Goal: Task Accomplishment & Management: Manage account settings

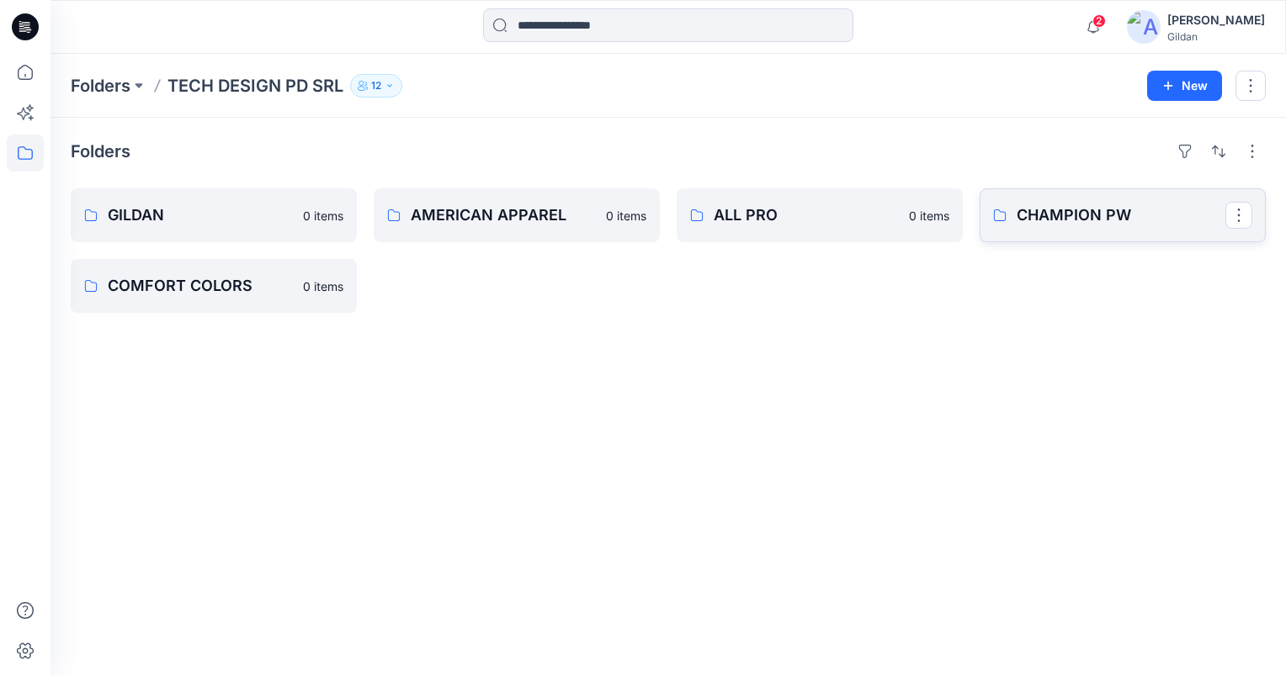
click at [1053, 215] on p "CHAMPION PW" at bounding box center [1120, 216] width 209 height 24
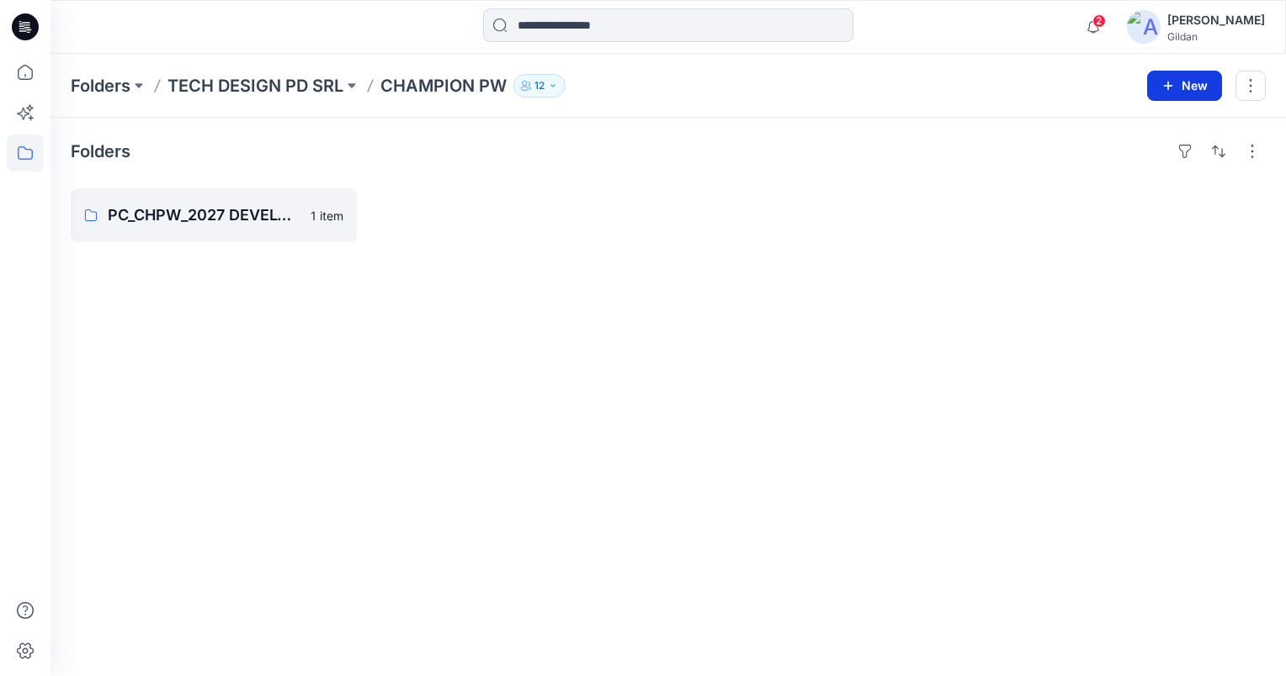
click at [1183, 84] on button "New" at bounding box center [1184, 86] width 75 height 30
click at [1128, 162] on p "New Folder" at bounding box center [1135, 160] width 62 height 18
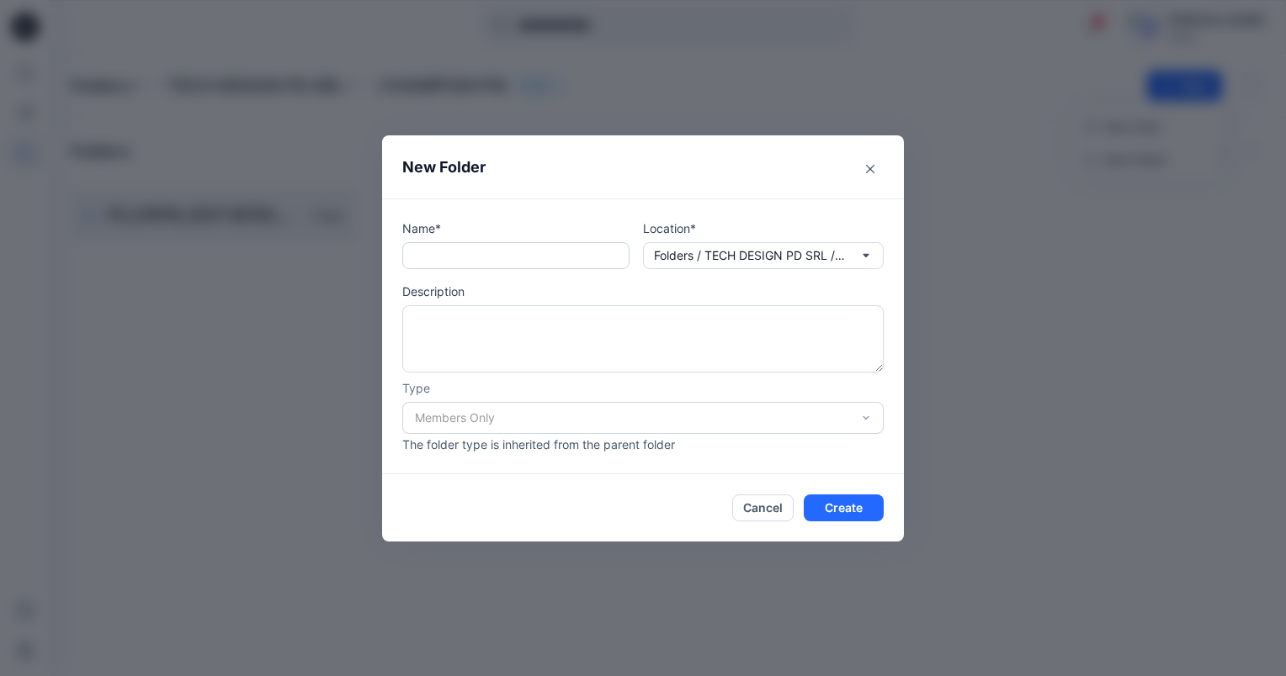
click at [444, 252] on input "text" at bounding box center [515, 255] width 227 height 27
type input "*"
type input "**********"
click at [873, 513] on button "Create" at bounding box center [843, 508] width 80 height 27
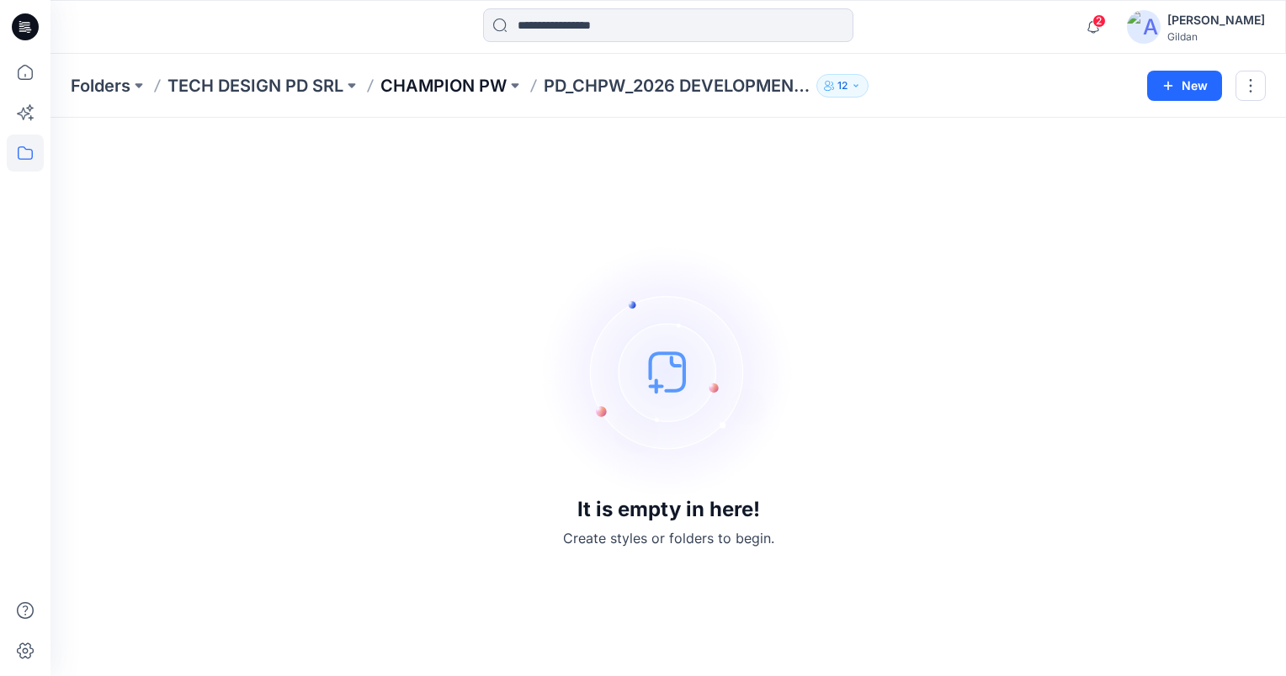
click at [469, 78] on p "CHAMPION PW" at bounding box center [443, 86] width 126 height 24
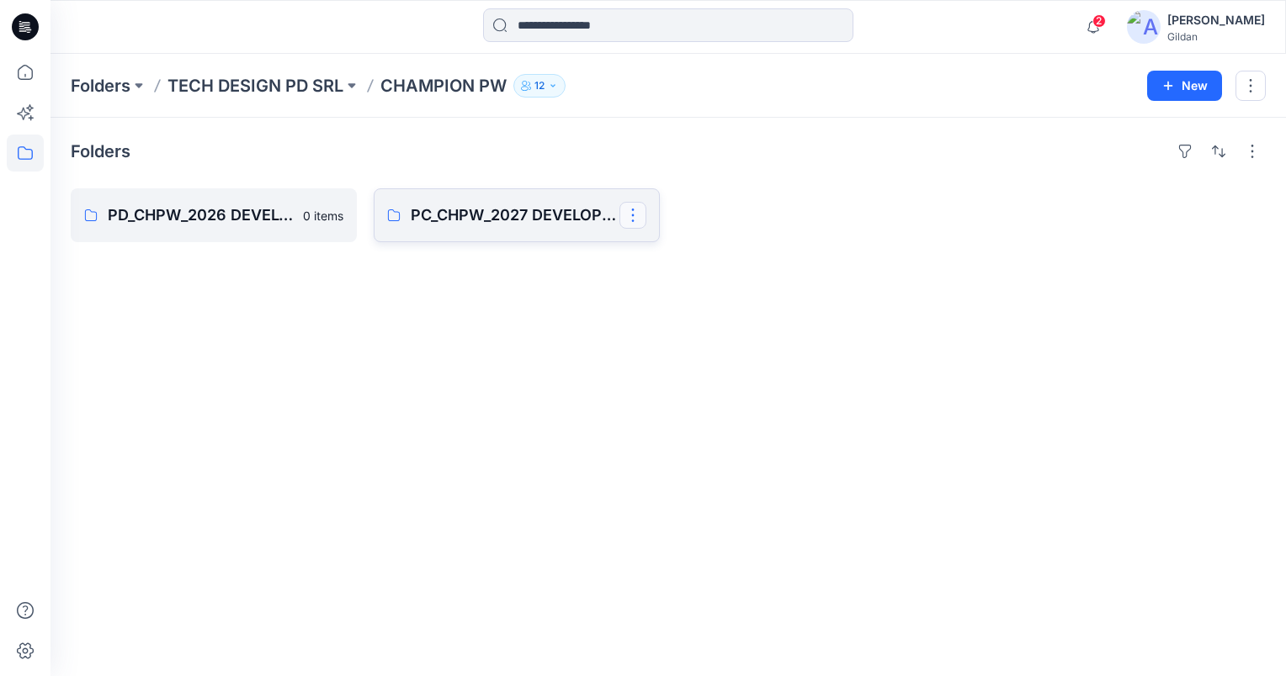
click at [629, 215] on button "button" at bounding box center [632, 215] width 27 height 27
click at [663, 252] on p "Edit" at bounding box center [664, 254] width 21 height 18
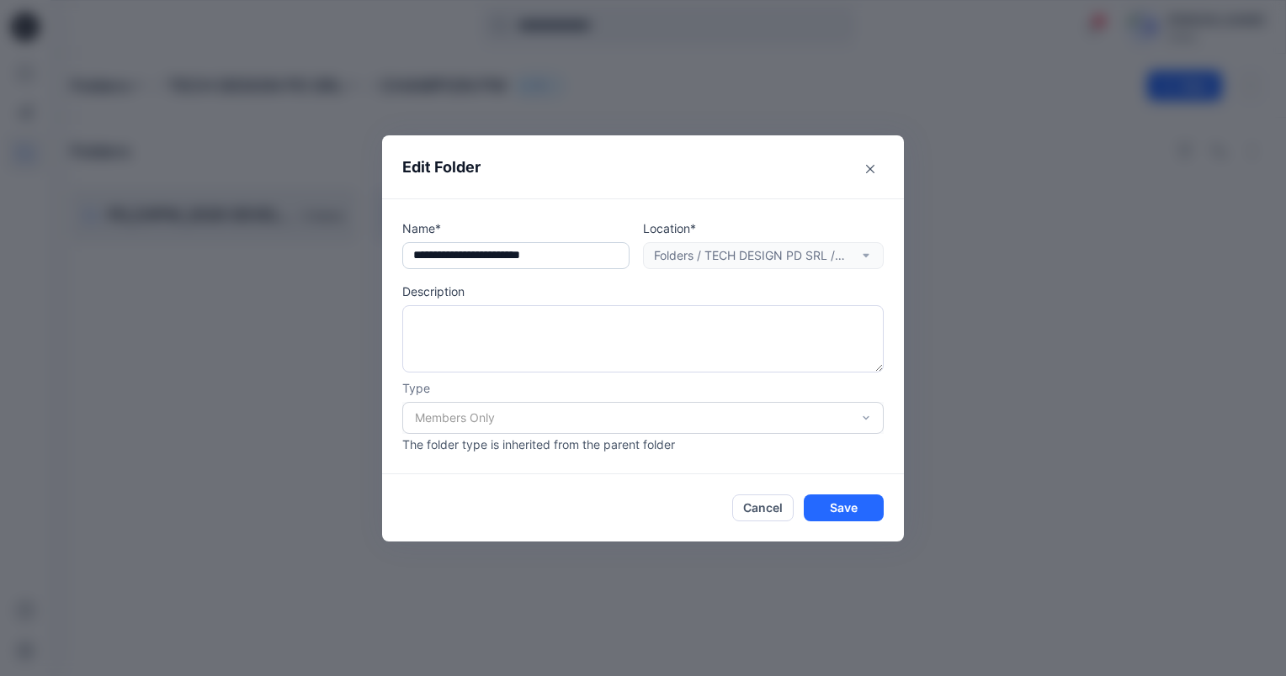
click at [425, 251] on input "text" at bounding box center [515, 255] width 227 height 27
type input "**********"
click at [862, 511] on button "Save" at bounding box center [843, 508] width 80 height 27
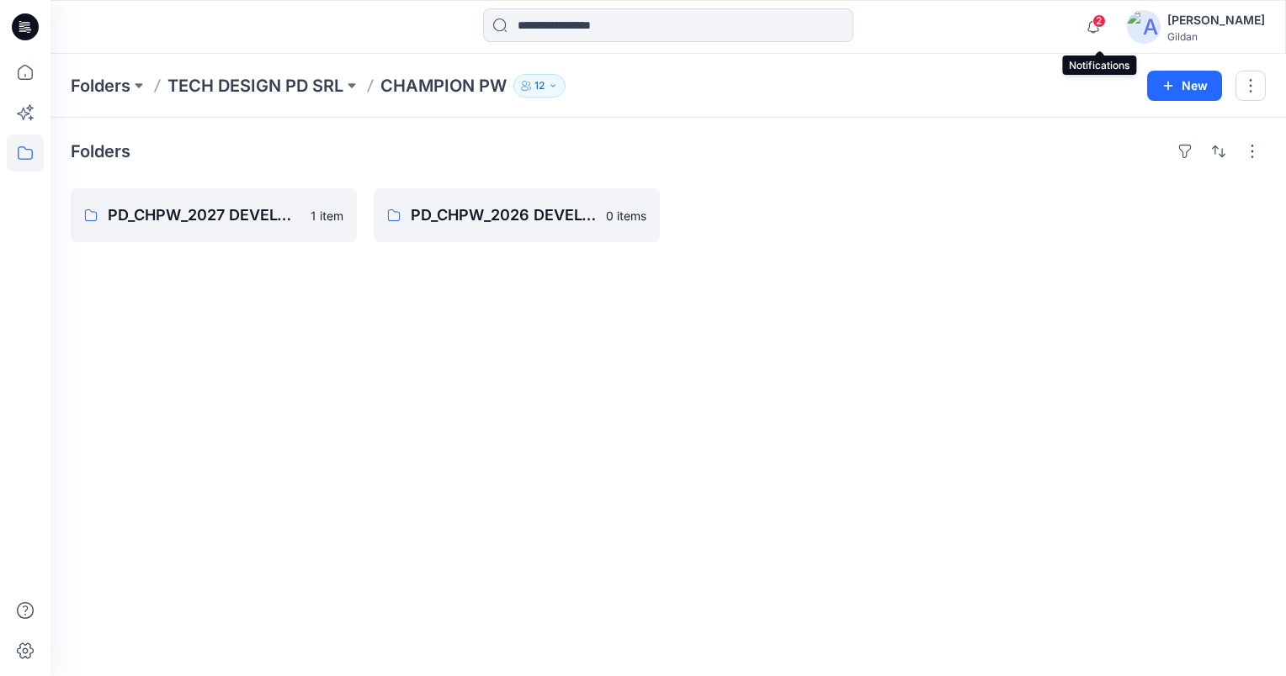
click at [1105, 24] on span "2" at bounding box center [1098, 20] width 13 height 13
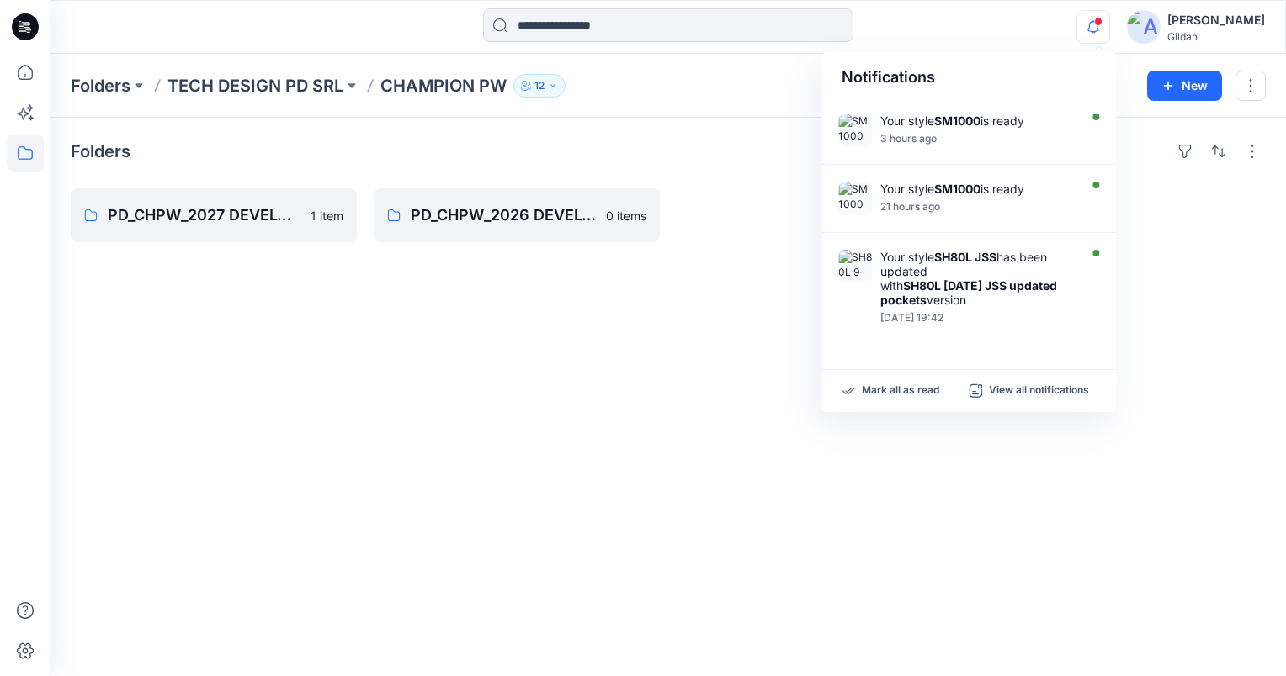
click at [1102, 24] on span at bounding box center [1098, 21] width 8 height 9
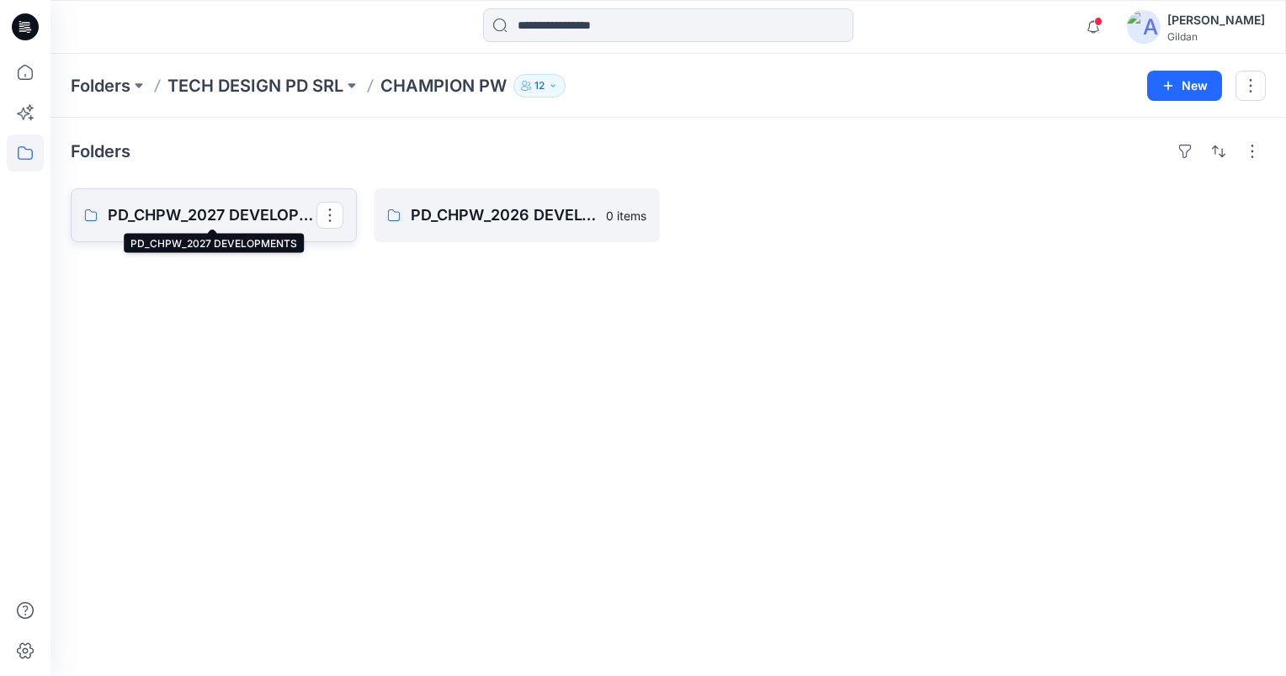
click at [200, 214] on p "PD_CHPW_2027 DEVELOPMENTS" at bounding box center [212, 216] width 209 height 24
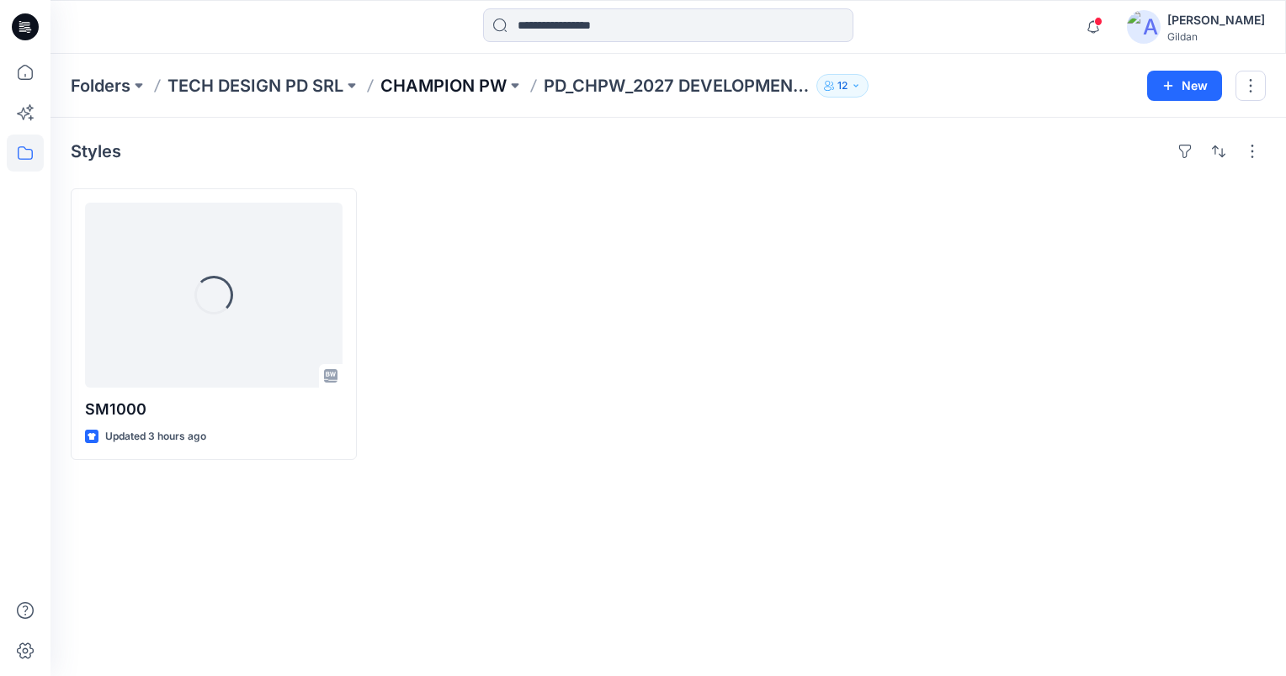
click at [455, 85] on p "CHAMPION PW" at bounding box center [443, 86] width 126 height 24
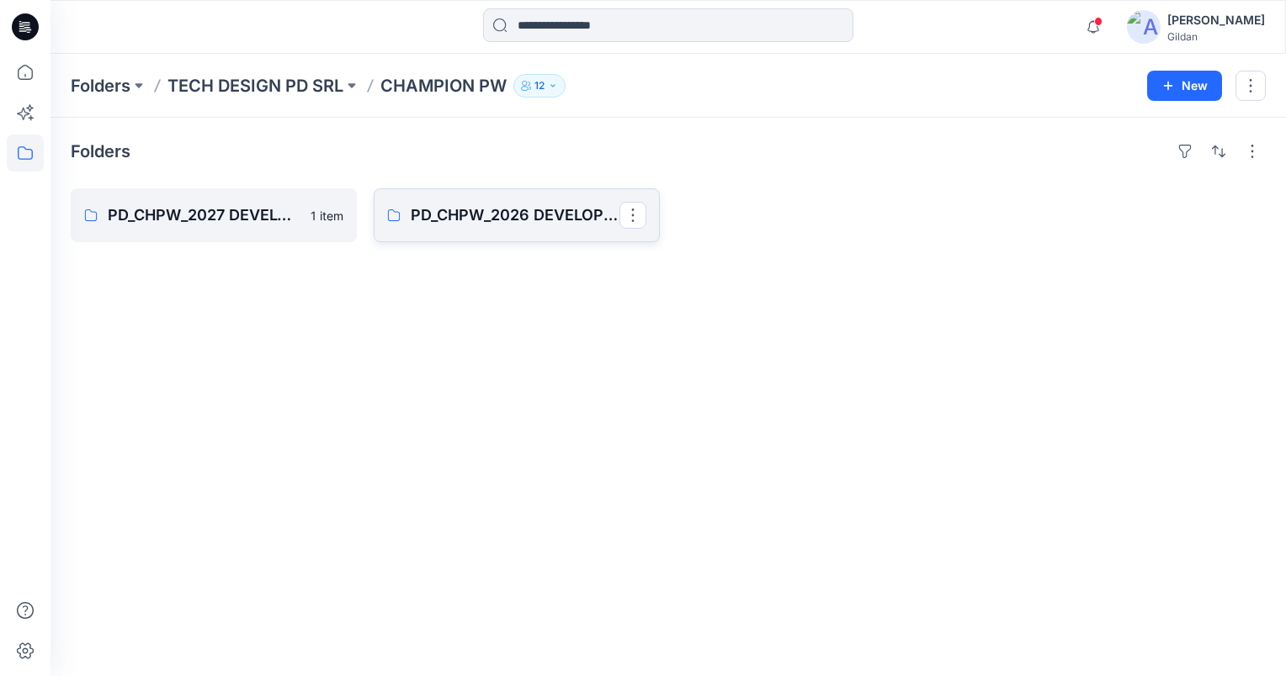
click at [464, 222] on p "PD_CHPW_2026 DEVELOPMENTS" at bounding box center [515, 216] width 209 height 24
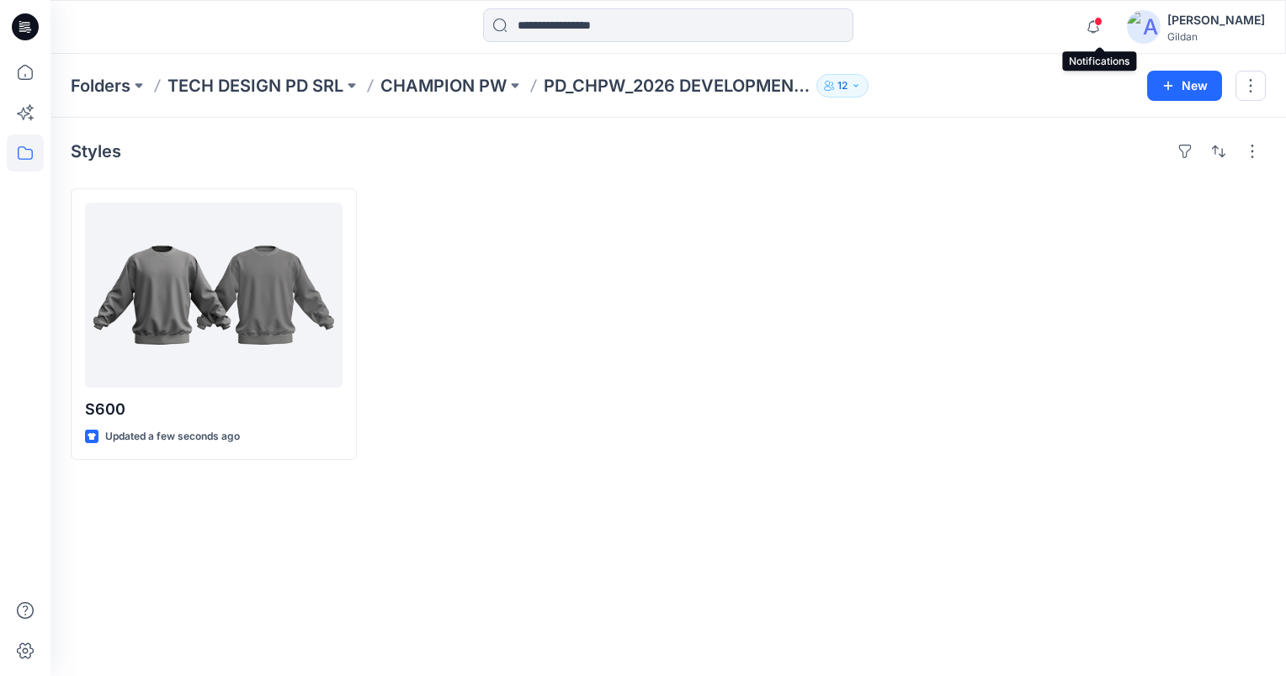
click at [1100, 20] on span at bounding box center [1098, 21] width 8 height 9
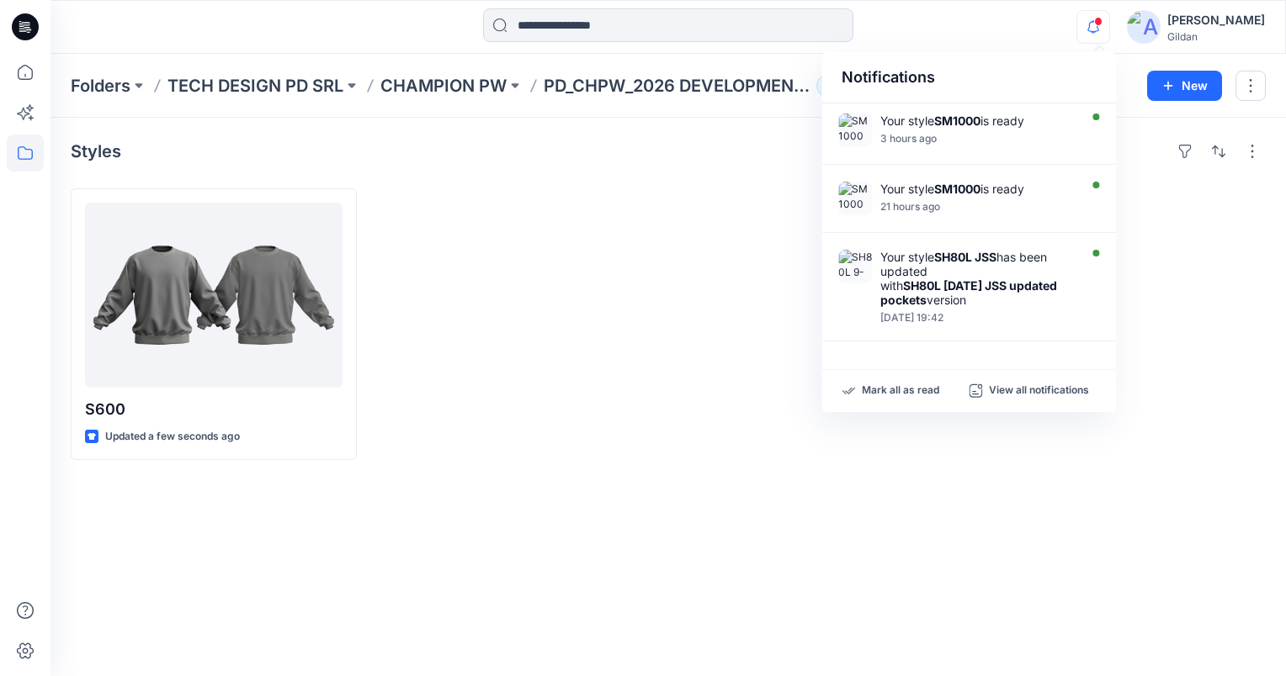
click at [1100, 19] on span at bounding box center [1098, 21] width 8 height 9
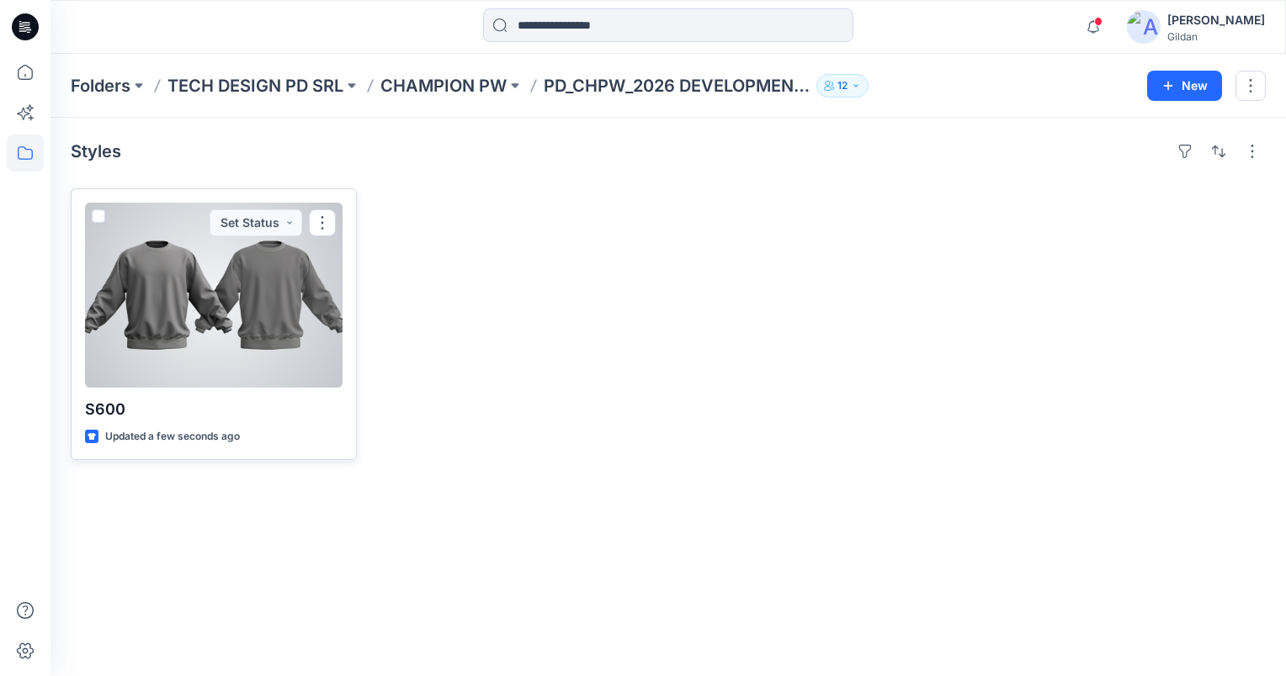
click at [257, 296] on div at bounding box center [213, 295] width 257 height 185
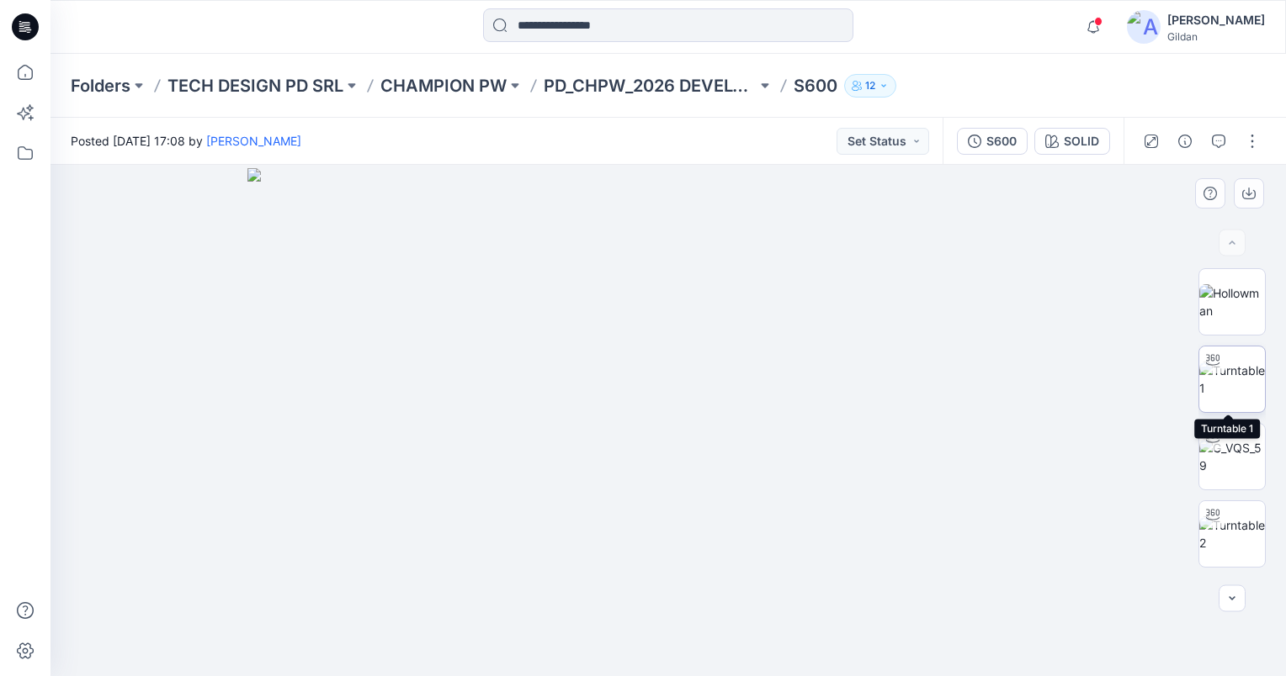
click at [1233, 374] on img at bounding box center [1232, 379] width 66 height 35
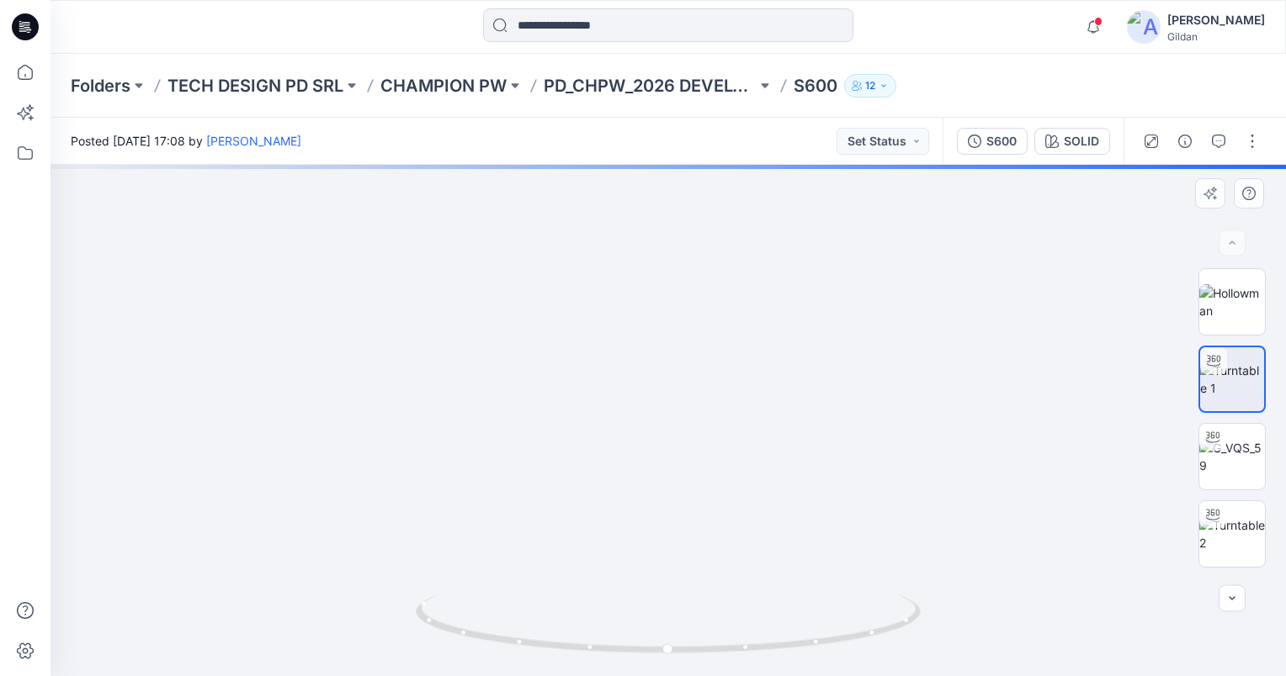
drag, startPoint x: 676, startPoint y: 256, endPoint x: 670, endPoint y: 416, distance: 160.0
click at [670, 416] on img at bounding box center [667, 362] width 1064 height 628
